Goal: Transaction & Acquisition: Purchase product/service

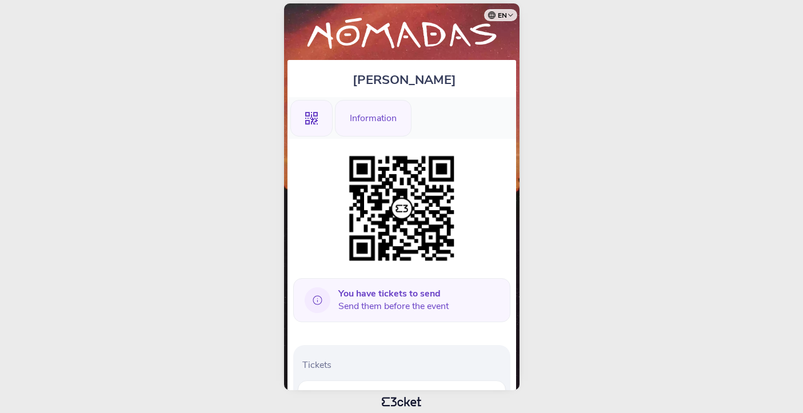
click at [363, 122] on div "Information" at bounding box center [373, 118] width 77 height 37
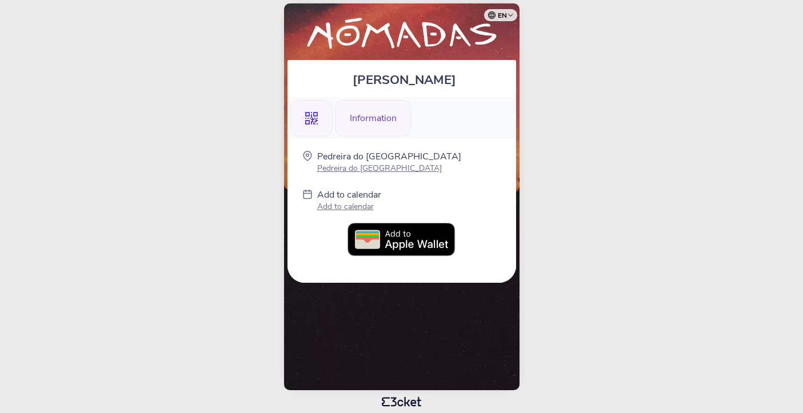
click at [308, 121] on icon at bounding box center [311, 118] width 13 height 13
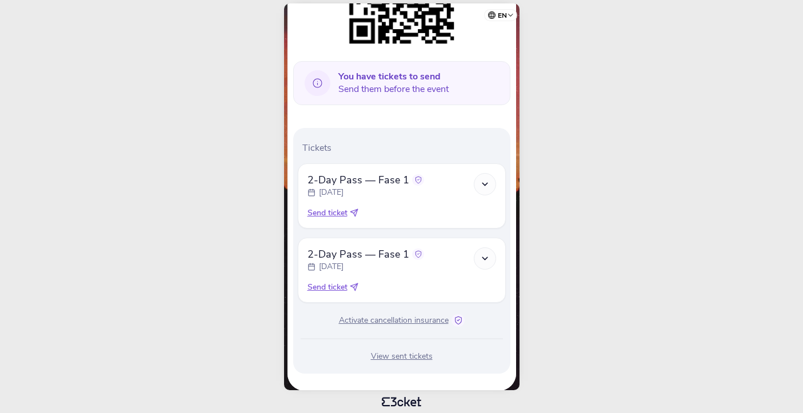
scroll to position [229, 0]
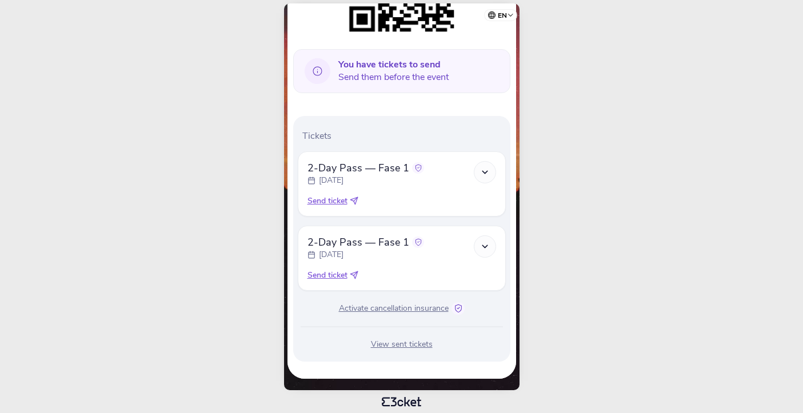
click at [486, 247] on icon at bounding box center [485, 247] width 10 height 10
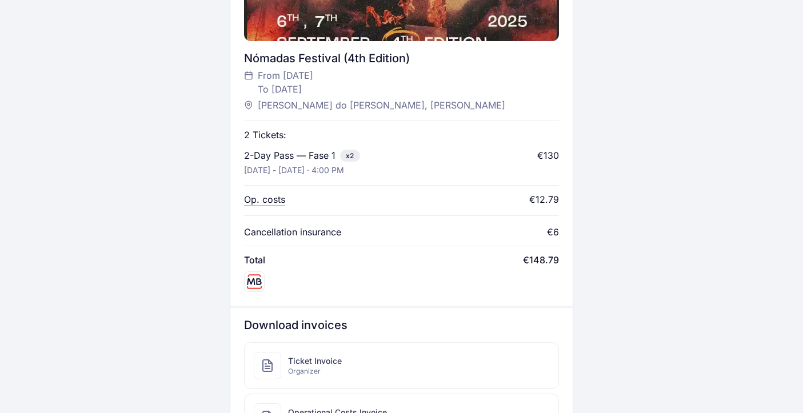
scroll to position [454, 0]
